Goal: Task Accomplishment & Management: Manage account settings

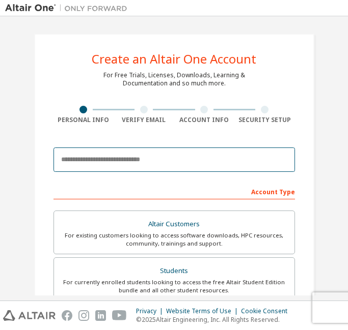
click at [164, 159] on input "email" at bounding box center [173, 160] width 241 height 24
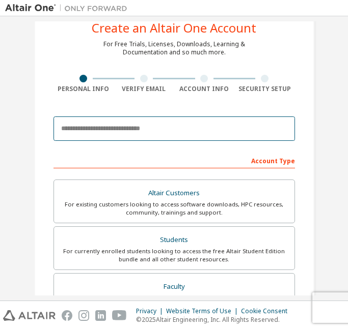
scroll to position [35, 0]
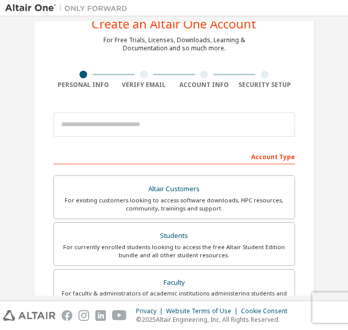
click at [164, 159] on div "Account Type" at bounding box center [173, 156] width 241 height 16
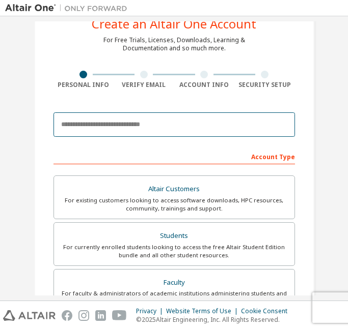
click at [176, 124] on input "email" at bounding box center [173, 125] width 241 height 24
type input "**********"
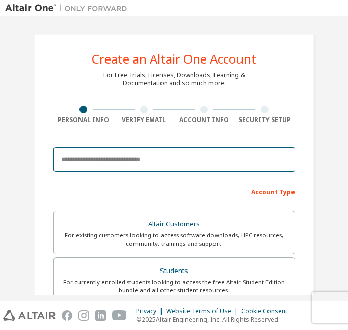
click at [160, 168] on input "email" at bounding box center [173, 160] width 241 height 24
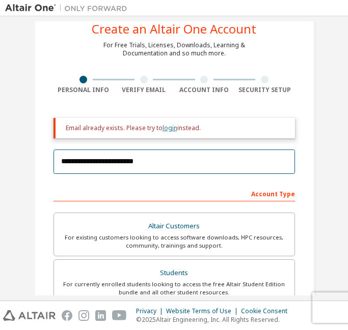
scroll to position [35, 0]
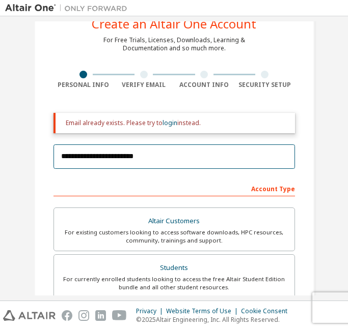
type input "**********"
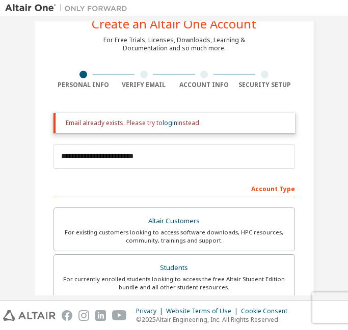
click at [182, 124] on div "Email already exists. Please try to login instead." at bounding box center [176, 123] width 221 height 8
click at [167, 124] on link "login" at bounding box center [169, 123] width 15 height 9
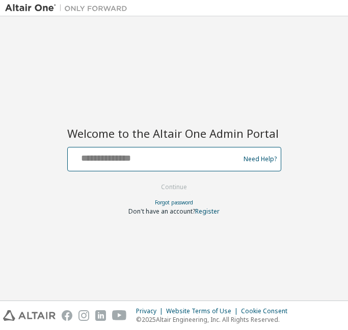
click at [169, 157] on input "text" at bounding box center [155, 157] width 166 height 15
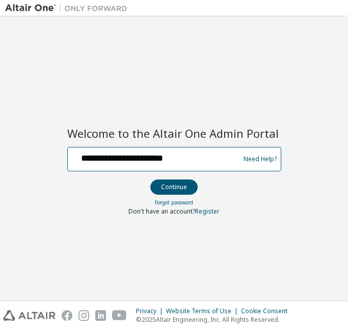
click at [93, 159] on input "**********" at bounding box center [155, 157] width 166 height 15
type input "**********"
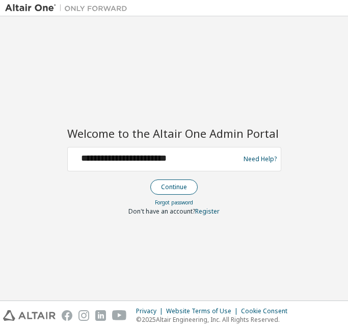
click at [180, 187] on button "Continue" at bounding box center [173, 187] width 47 height 15
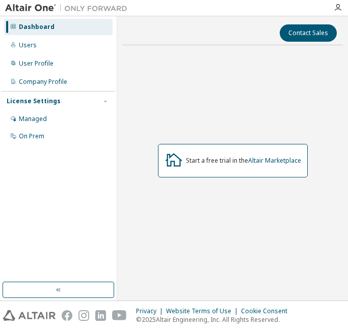
click at [62, 29] on div "Dashboard" at bounding box center [58, 27] width 108 height 16
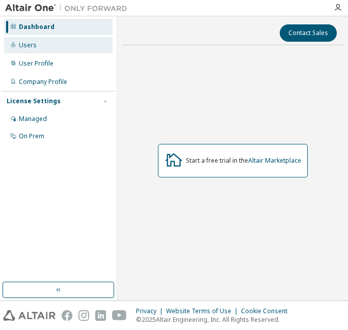
click at [43, 48] on div "Users" at bounding box center [58, 45] width 108 height 16
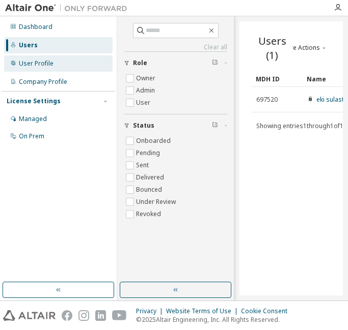
click at [42, 66] on div "User Profile" at bounding box center [36, 64] width 35 height 8
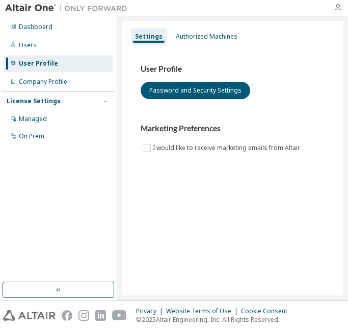
click at [334, 8] on icon "button" at bounding box center [337, 8] width 8 height 8
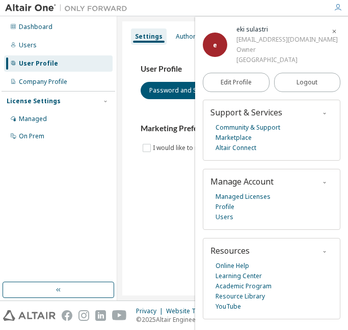
click at [334, 8] on icon "button" at bounding box center [337, 8] width 8 height 8
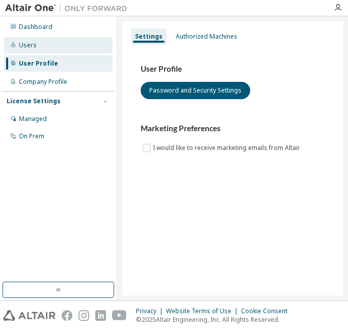
click at [42, 42] on div "Users" at bounding box center [58, 45] width 108 height 16
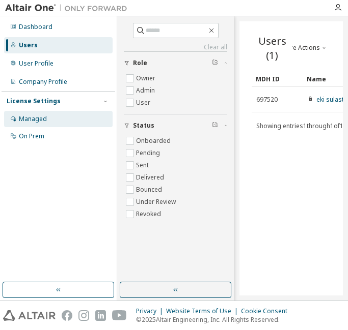
click at [59, 120] on div "Managed" at bounding box center [58, 119] width 108 height 16
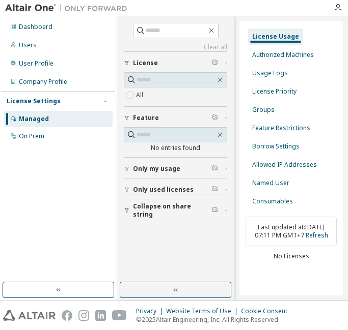
click at [85, 101] on div "License Settings" at bounding box center [58, 101] width 103 height 9
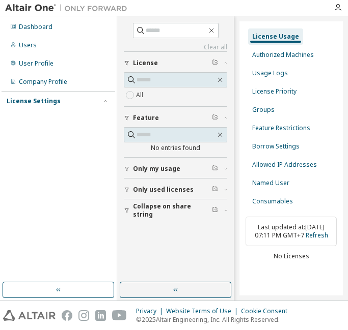
click at [339, 2] on div at bounding box center [337, 7] width 20 height 15
click at [336, 8] on icon "button" at bounding box center [337, 8] width 8 height 8
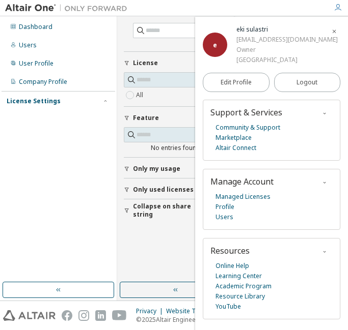
click at [263, 31] on div "eki sulastri" at bounding box center [286, 29] width 101 height 10
